Goal: Find specific page/section: Find specific page/section

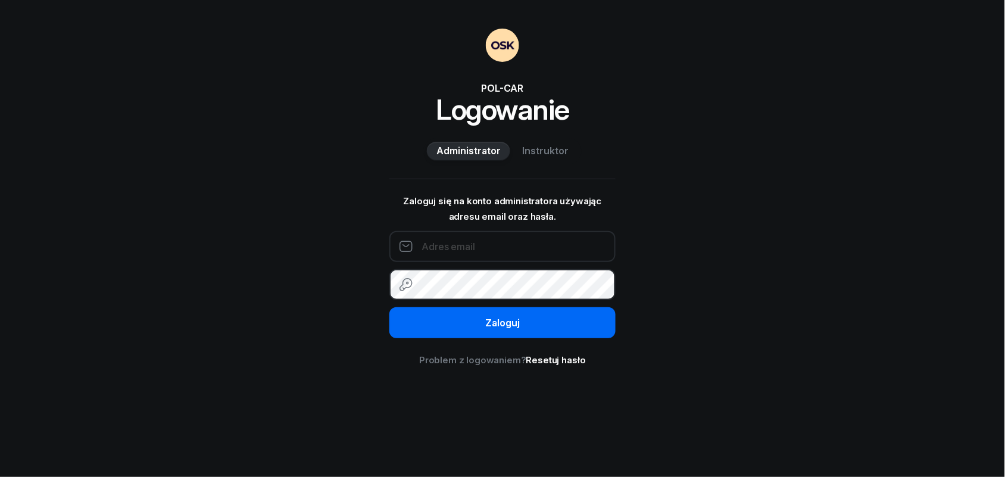
type input "[EMAIL_ADDRESS][DOMAIN_NAME]"
click at [528, 332] on button "Zaloguj" at bounding box center [503, 322] width 226 height 31
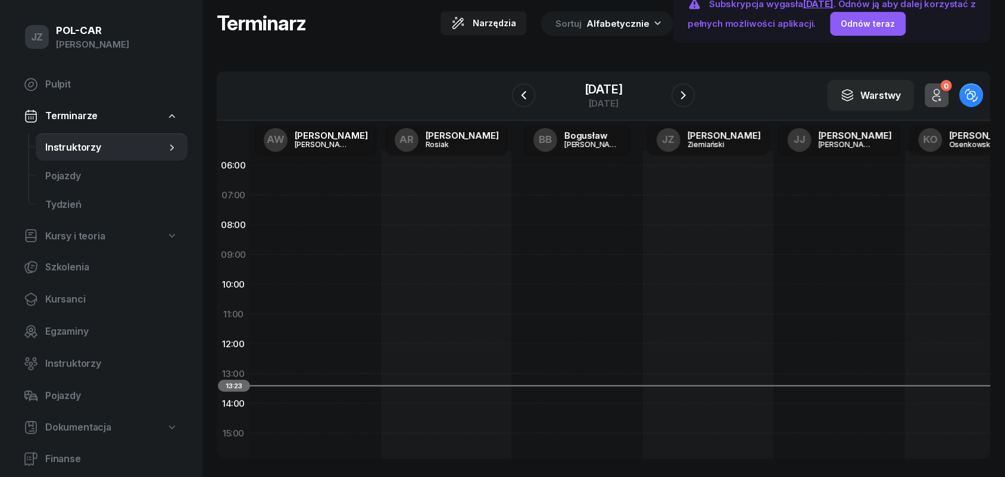
scroll to position [39, 0]
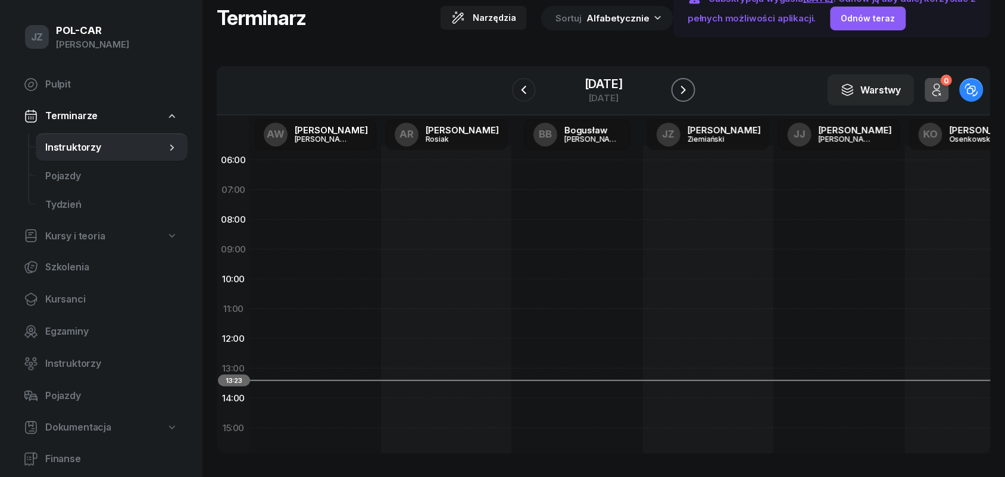
click at [691, 89] on icon "button" at bounding box center [684, 90] width 14 height 14
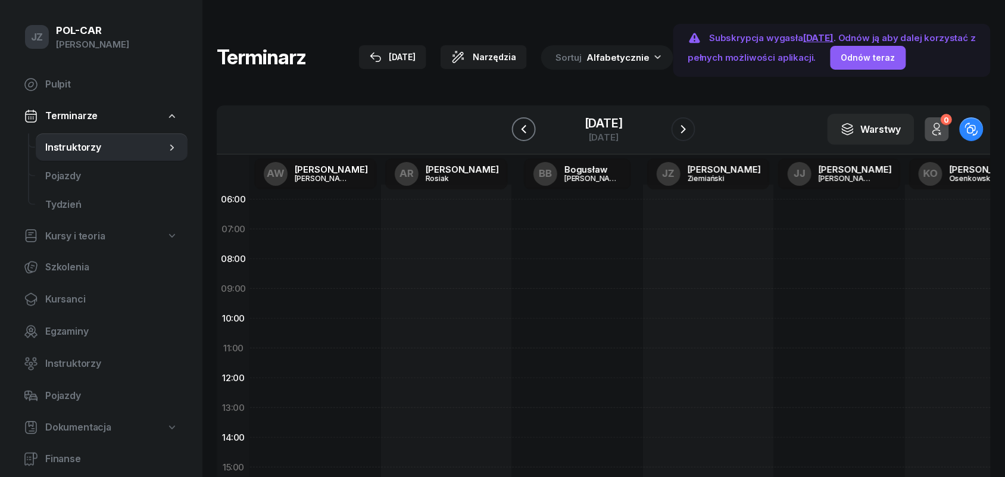
click at [517, 123] on icon "button" at bounding box center [524, 129] width 14 height 14
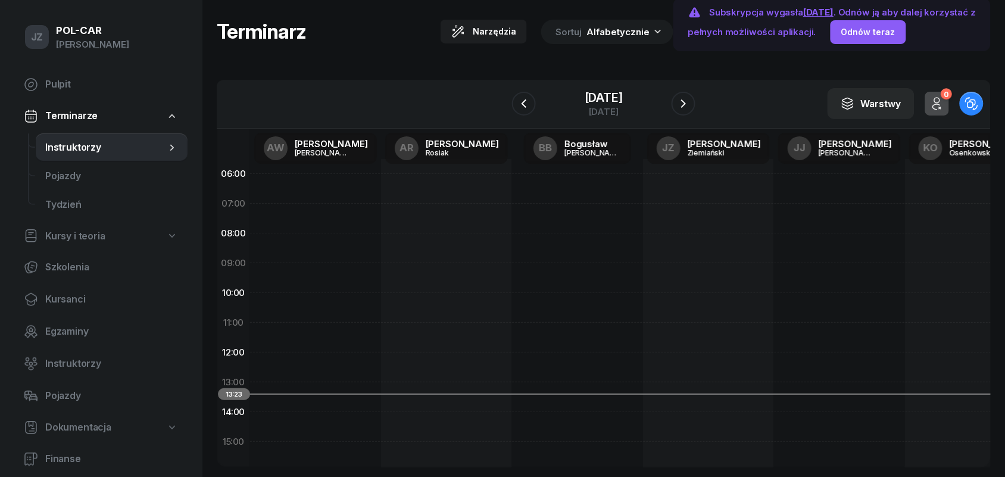
scroll to position [39, 0]
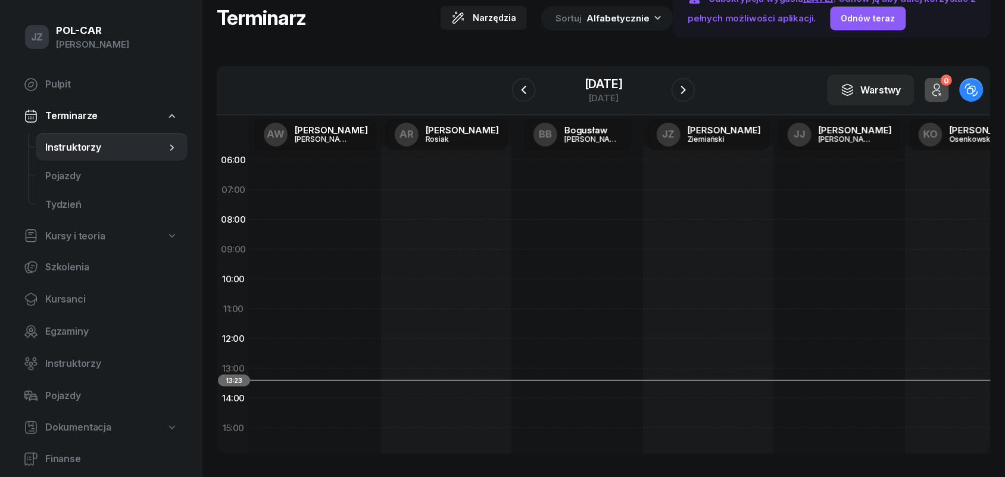
drag, startPoint x: 989, startPoint y: 259, endPoint x: 992, endPoint y: 365, distance: 106.1
click at [992, 365] on div "Terminarz Narzędzia Sortuj Alfabetycznie Subskrypcja wygasła [DATE] . Odnów ją …" at bounding box center [604, 219] width 803 height 517
drag, startPoint x: 990, startPoint y: 289, endPoint x: 990, endPoint y: 359, distance: 69.1
click at [992, 360] on div "Terminarz Narzędzia Sortuj Alfabetycznie Subskrypcja wygasła [DATE] . Odnów ją …" at bounding box center [604, 219] width 803 height 517
drag, startPoint x: 988, startPoint y: 262, endPoint x: 996, endPoint y: 325, distance: 63.1
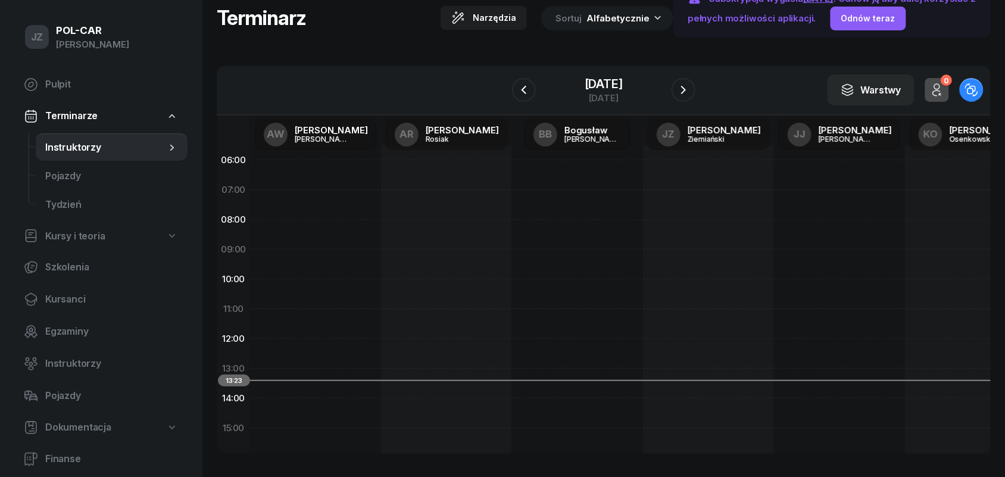
click at [996, 325] on div "Terminarz Narzędzia Sortuj Alfabetycznie Subskrypcja wygasła [DATE] . Odnów ją …" at bounding box center [604, 219] width 803 height 517
drag, startPoint x: 989, startPoint y: 272, endPoint x: 990, endPoint y: 376, distance: 104.2
click at [990, 376] on section "W Wybierz AW [PERSON_NAME] AR [PERSON_NAME] [PERSON_NAME] JZ [PERSON_NAME] [PER…" at bounding box center [604, 260] width 774 height 388
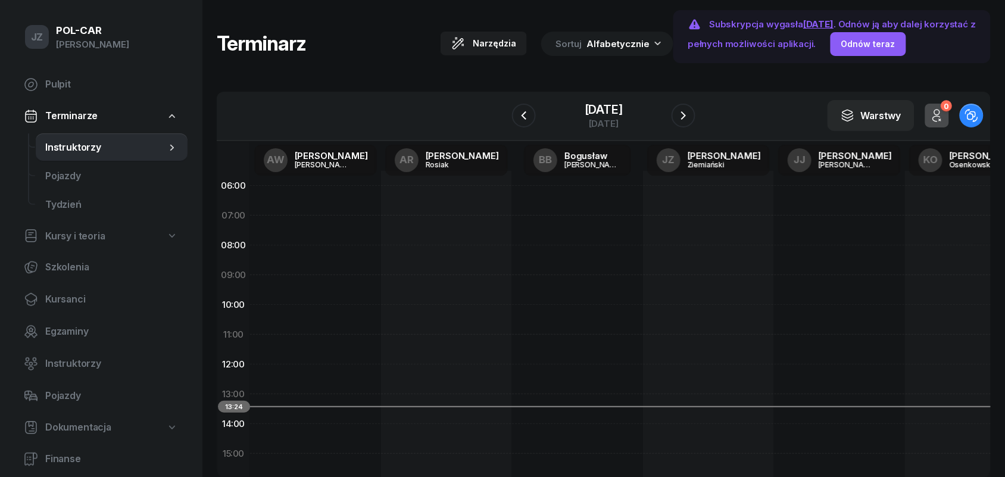
scroll to position [0, 0]
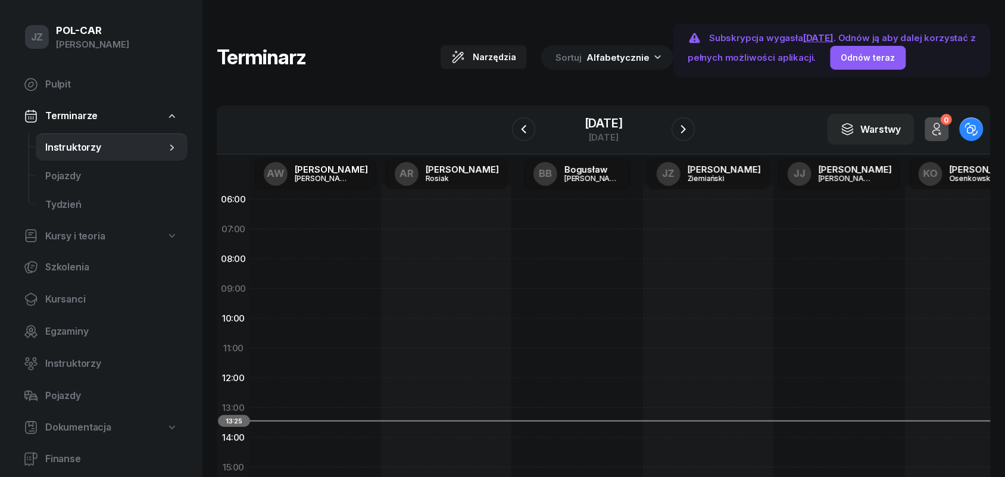
click at [405, 55] on div "Terminarz Narzędzia Sortuj Alfabetycznie" at bounding box center [445, 57] width 457 height 67
